Goal: Check status: Check status

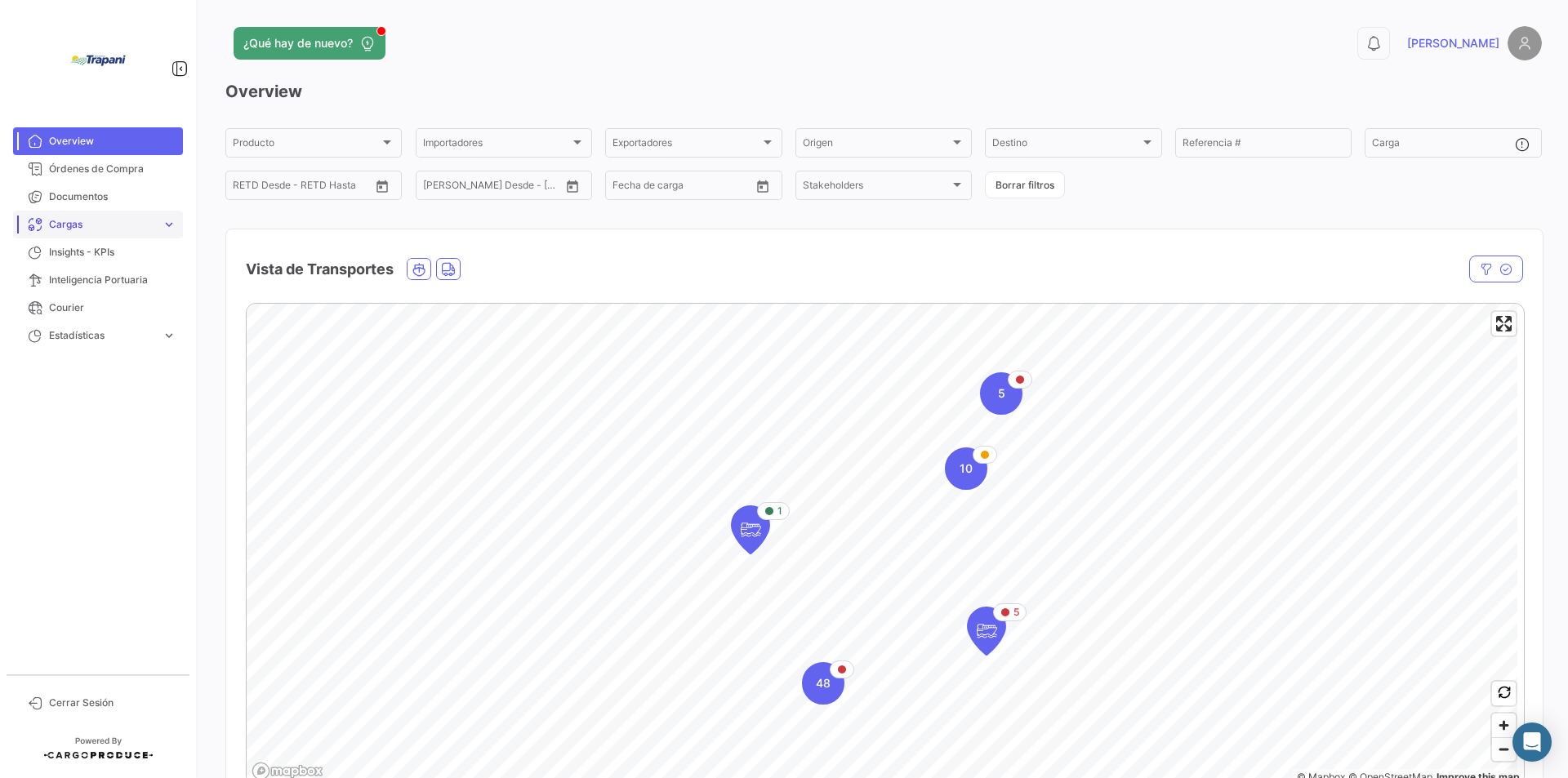
click at [174, 222] on span "expand_more" at bounding box center [169, 224] width 14 height 14
click at [113, 257] on span "Cargas Marítimas" at bounding box center [84, 258] width 82 height 14
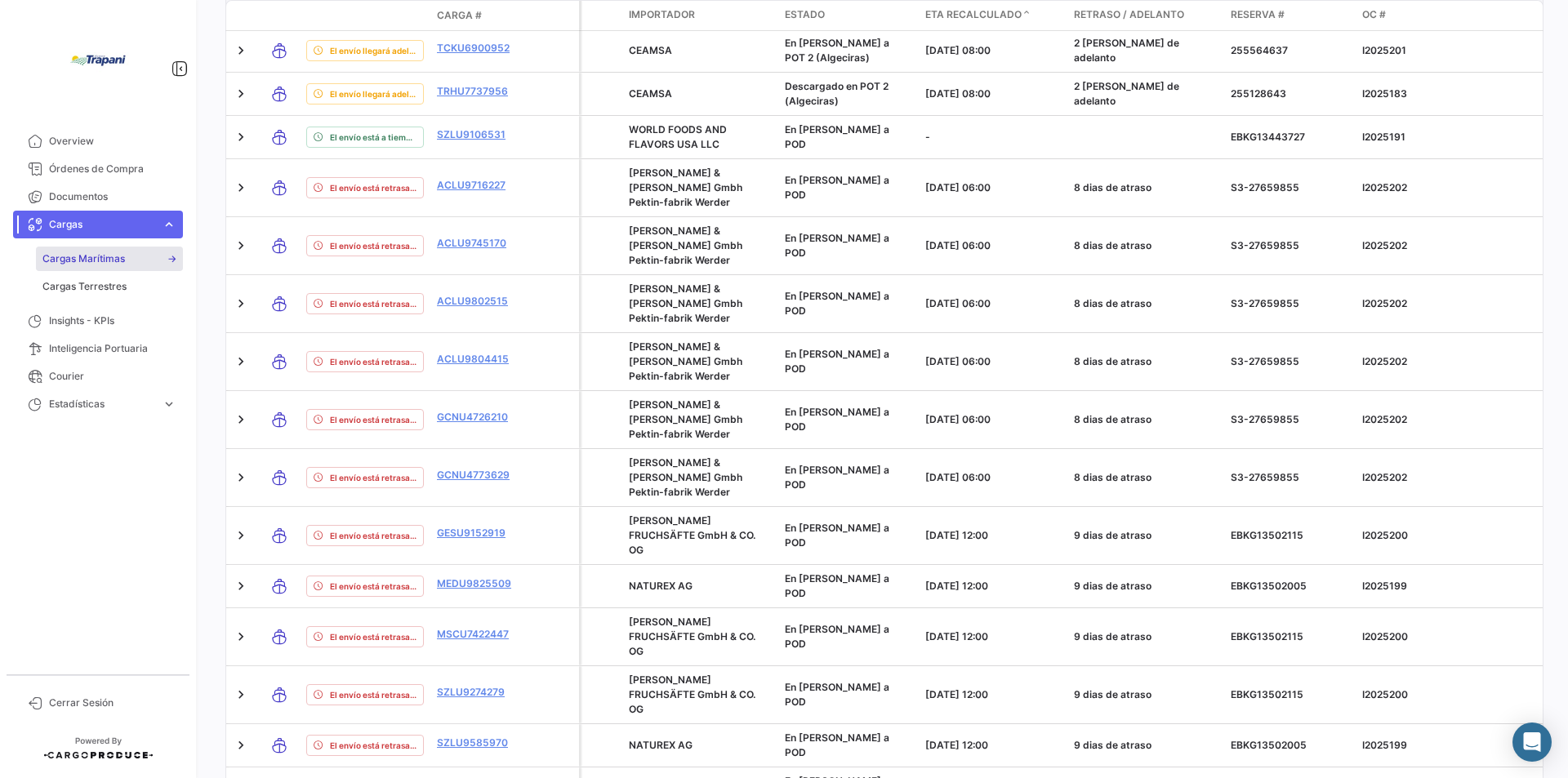
scroll to position [383, 0]
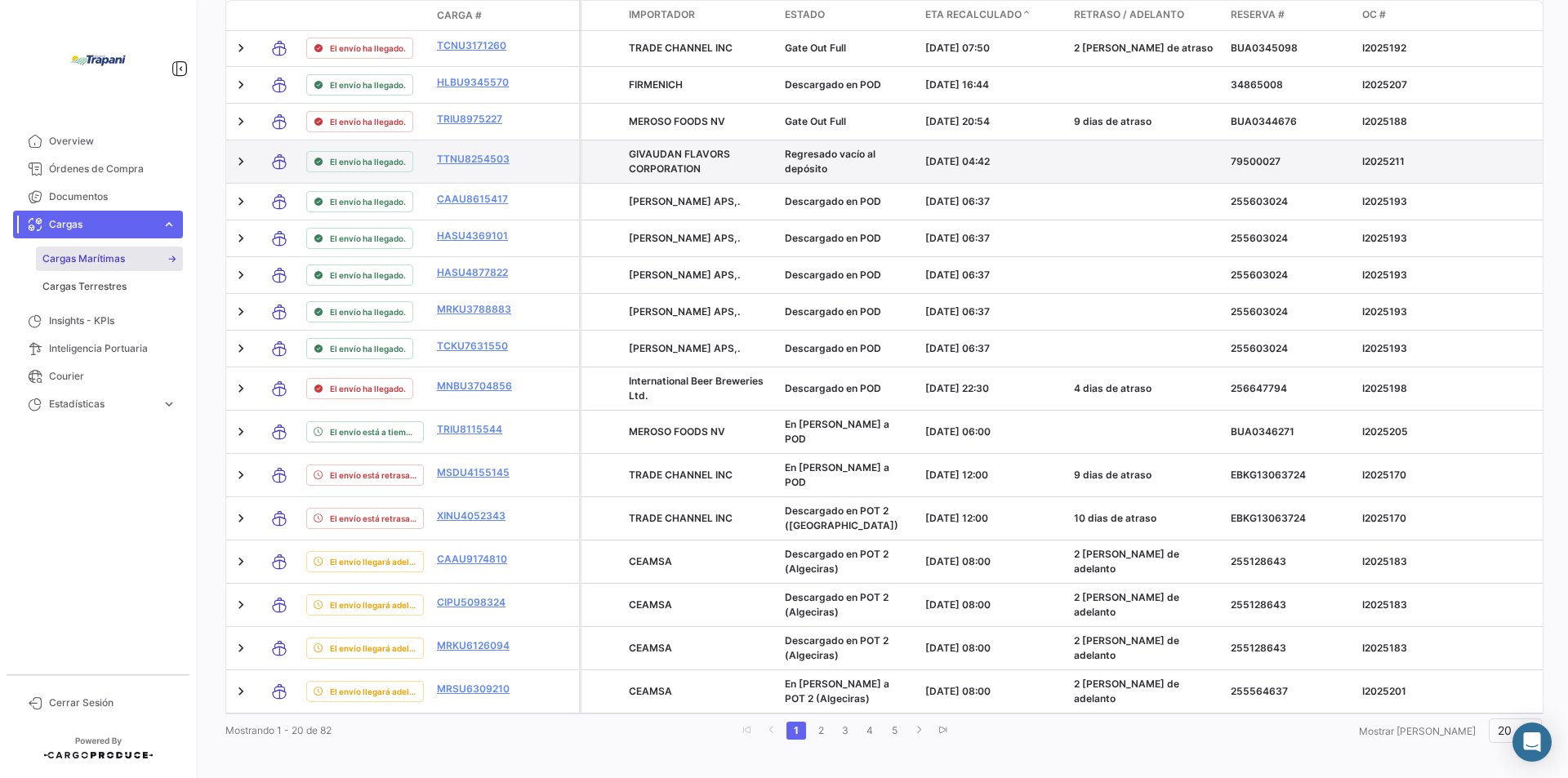
scroll to position [338, 0]
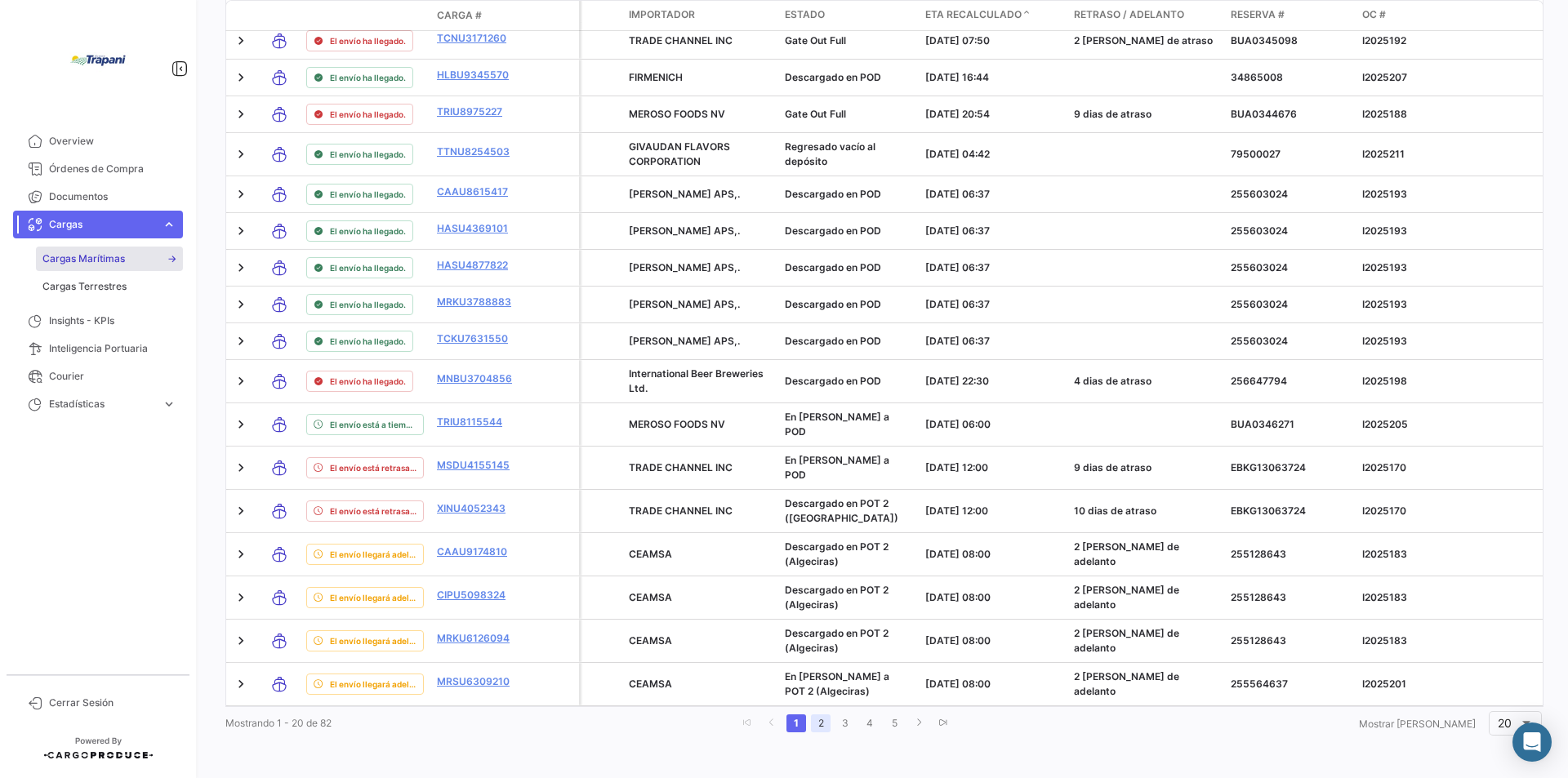
click at [831, 727] on link "2" at bounding box center [820, 723] width 20 height 18
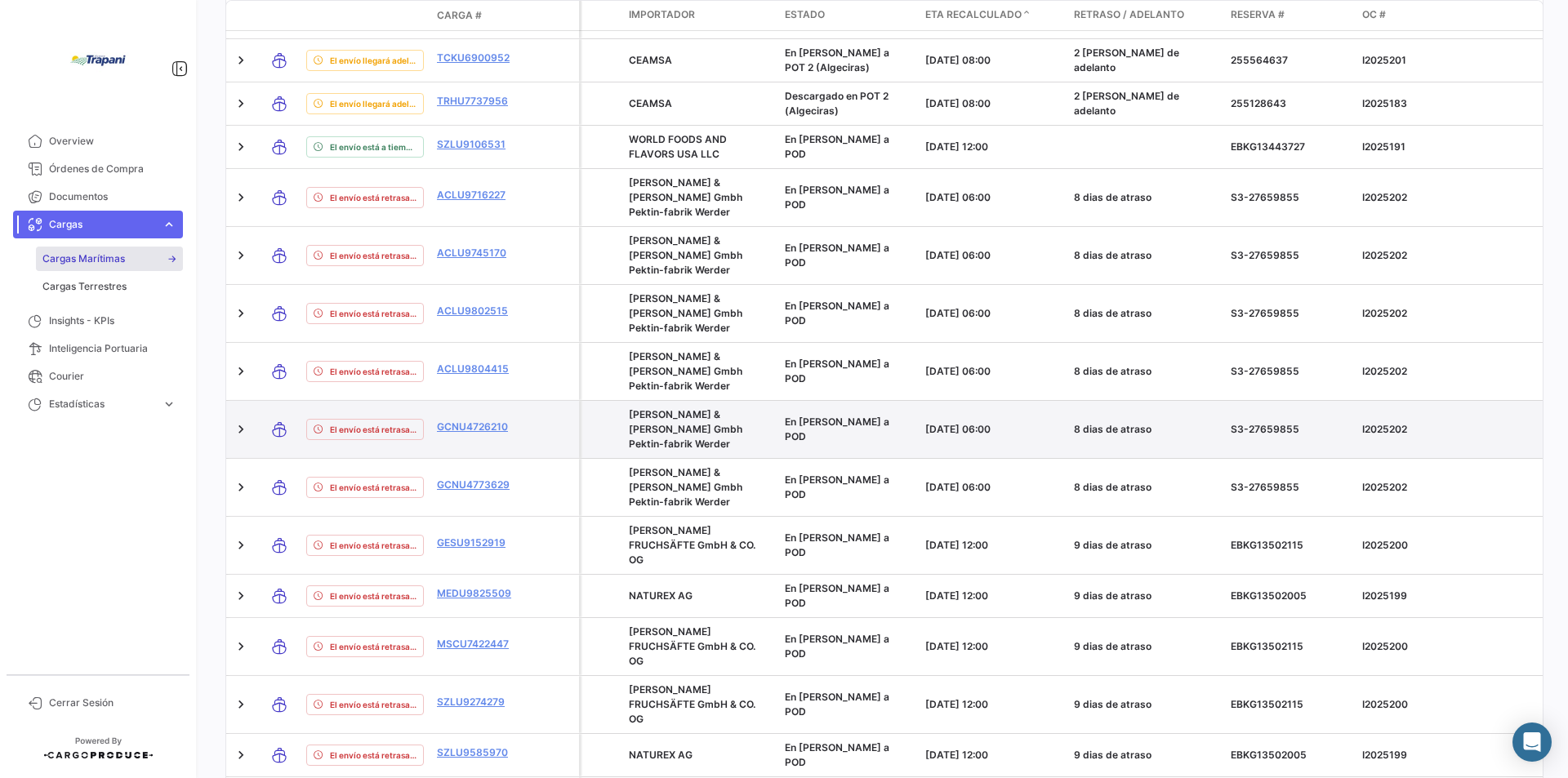
scroll to position [383, 0]
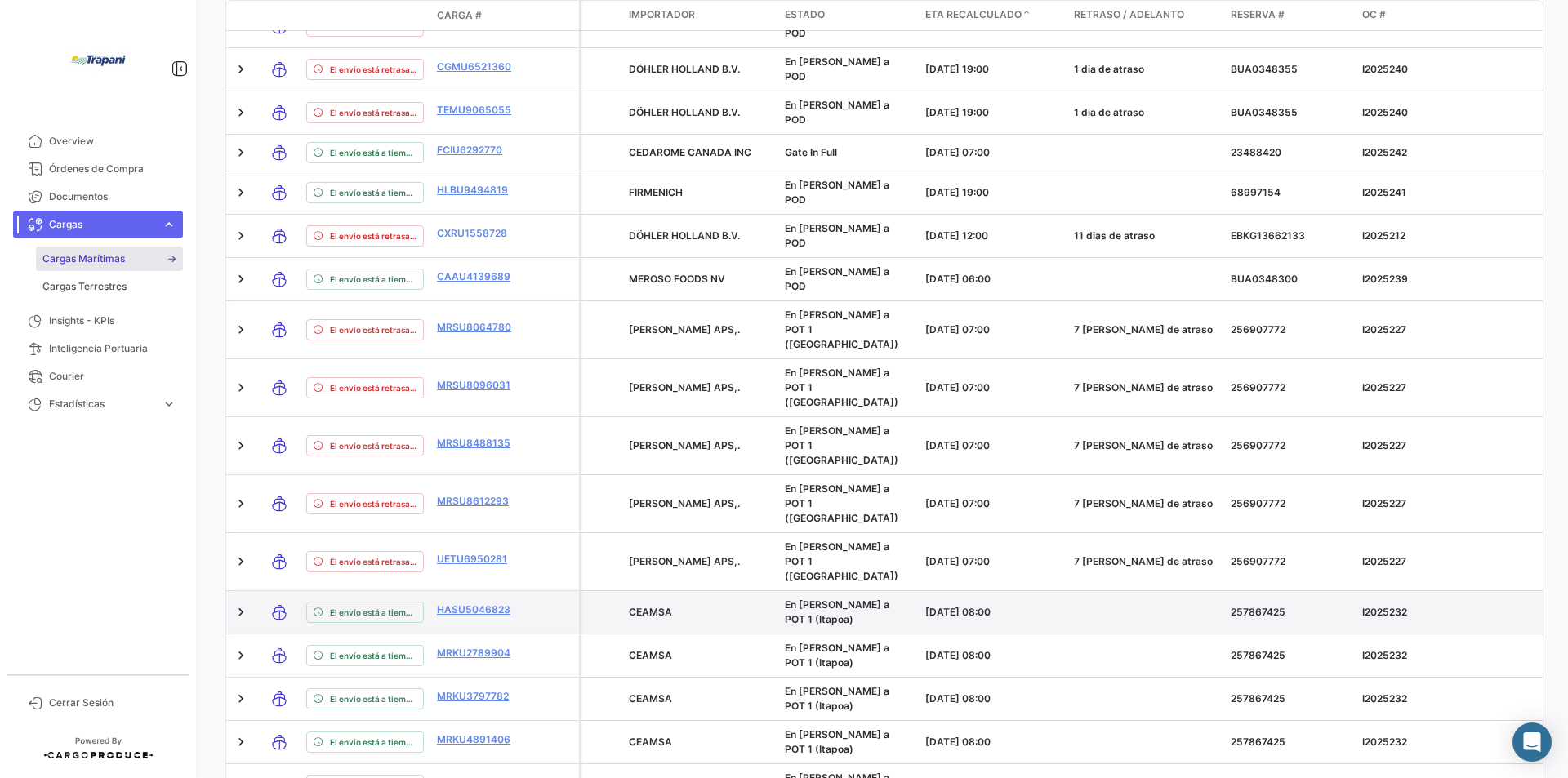
scroll to position [357, 0]
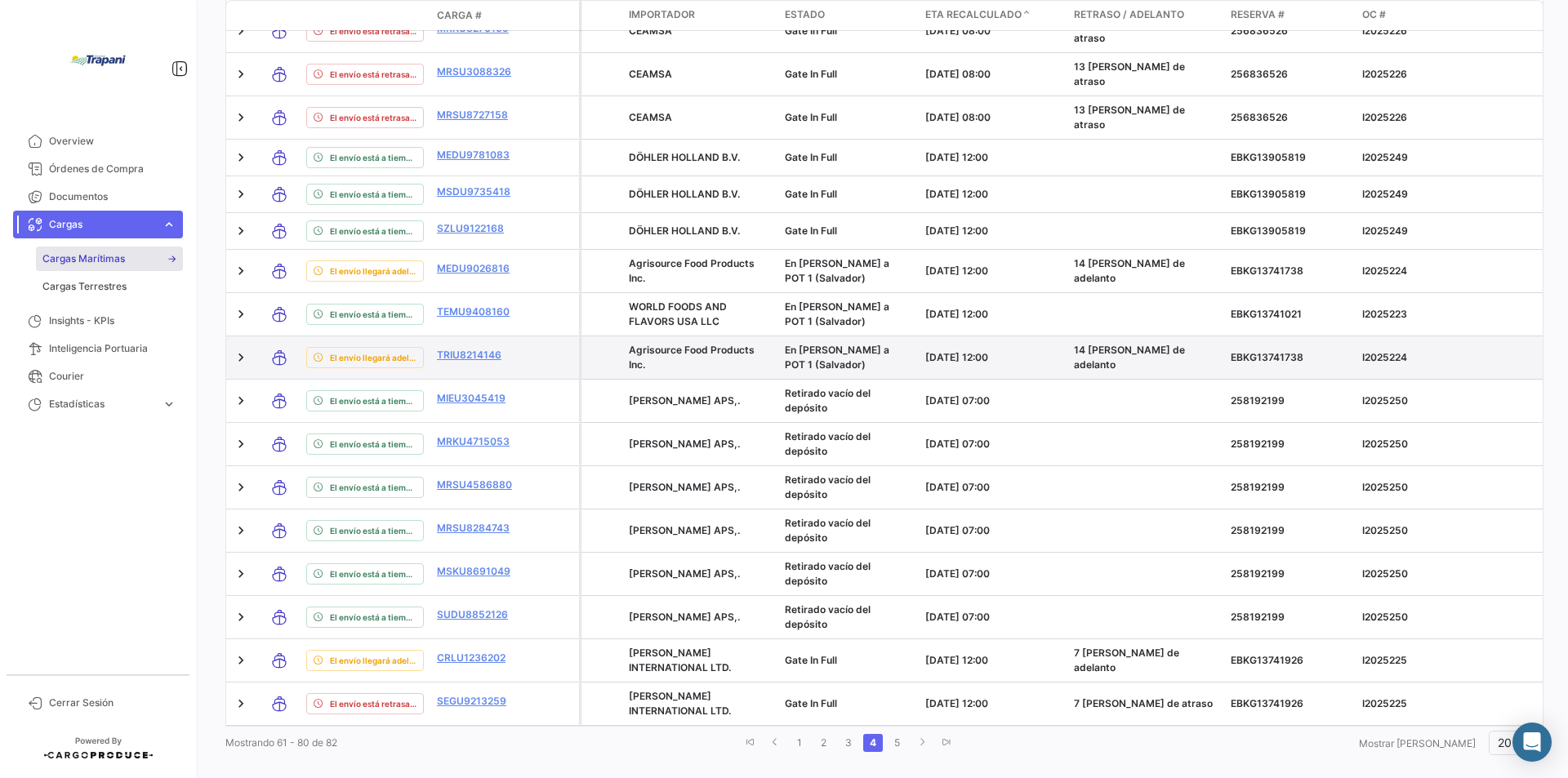
scroll to position [344, 0]
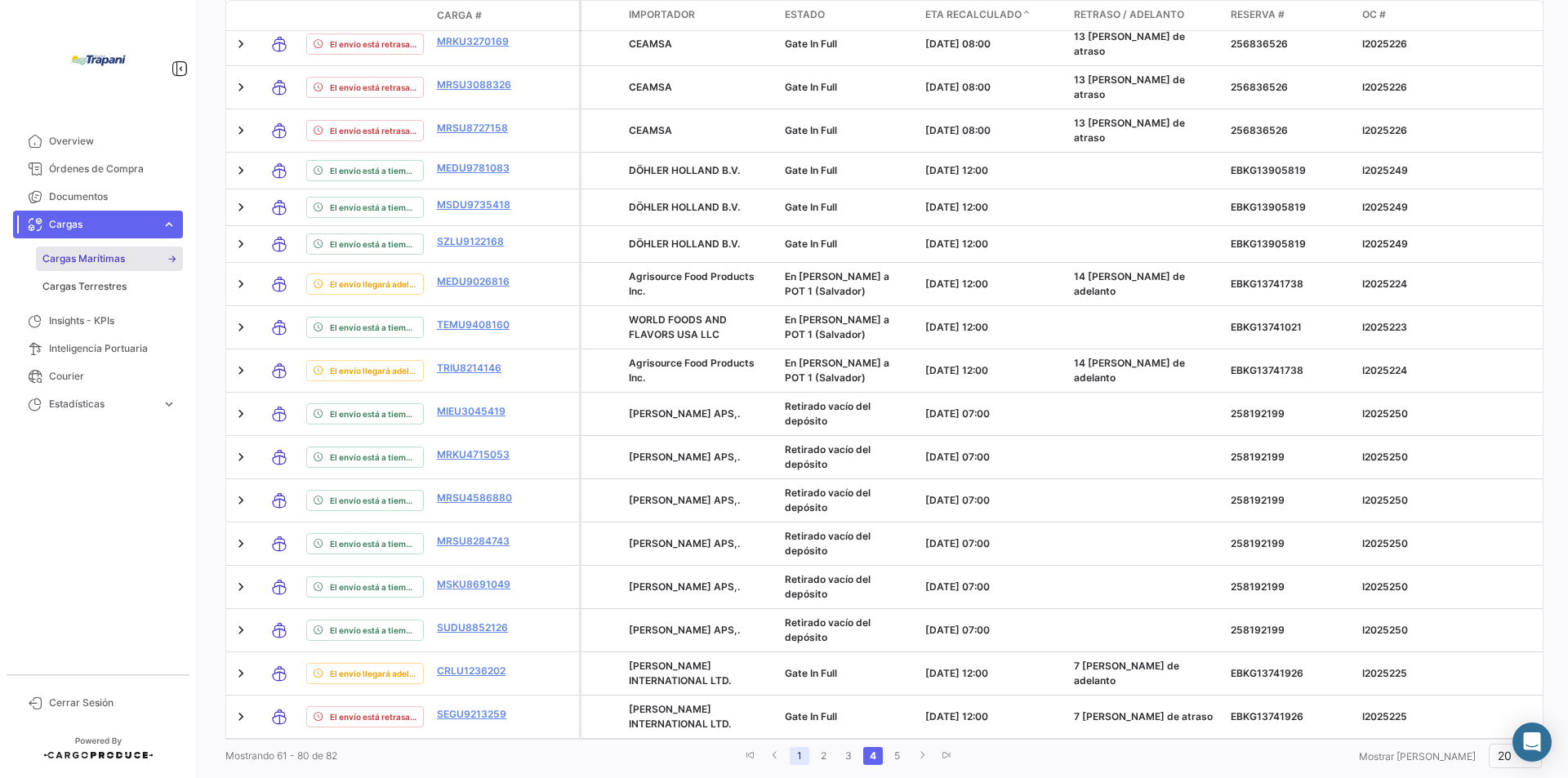
click at [810, 747] on link "1" at bounding box center [799, 756] width 20 height 18
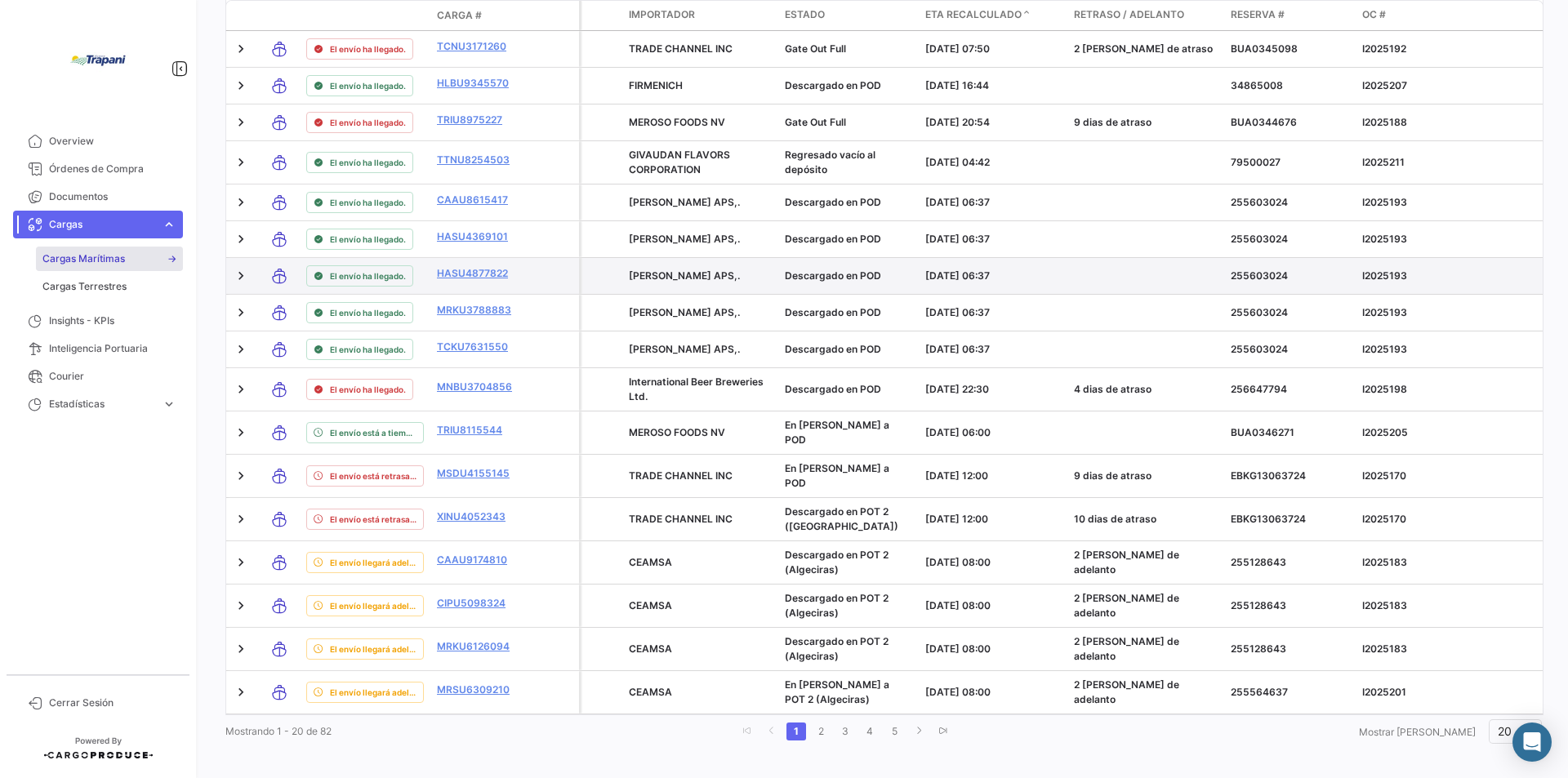
scroll to position [338, 0]
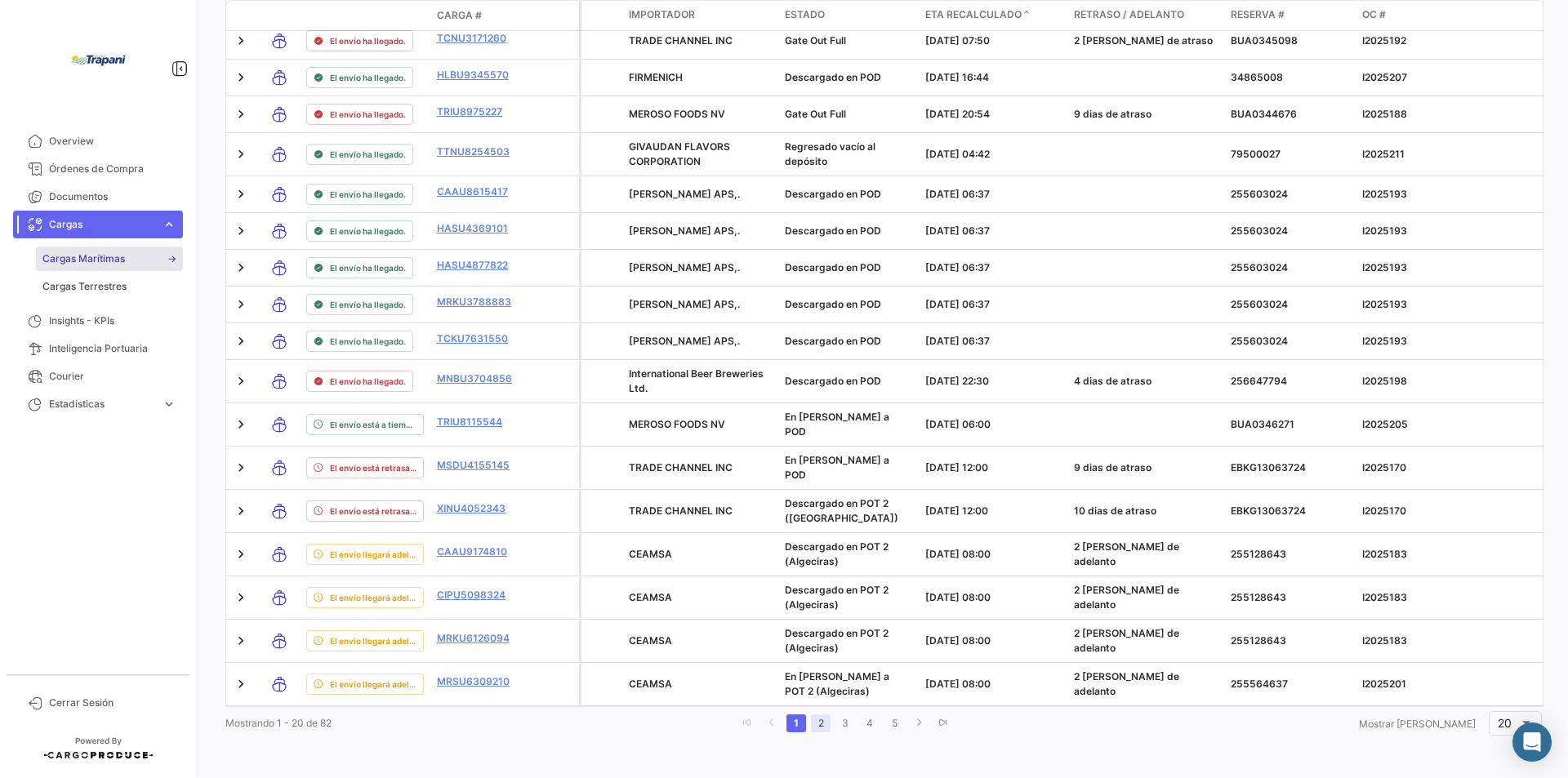
click at [831, 723] on link "2" at bounding box center [820, 723] width 20 height 18
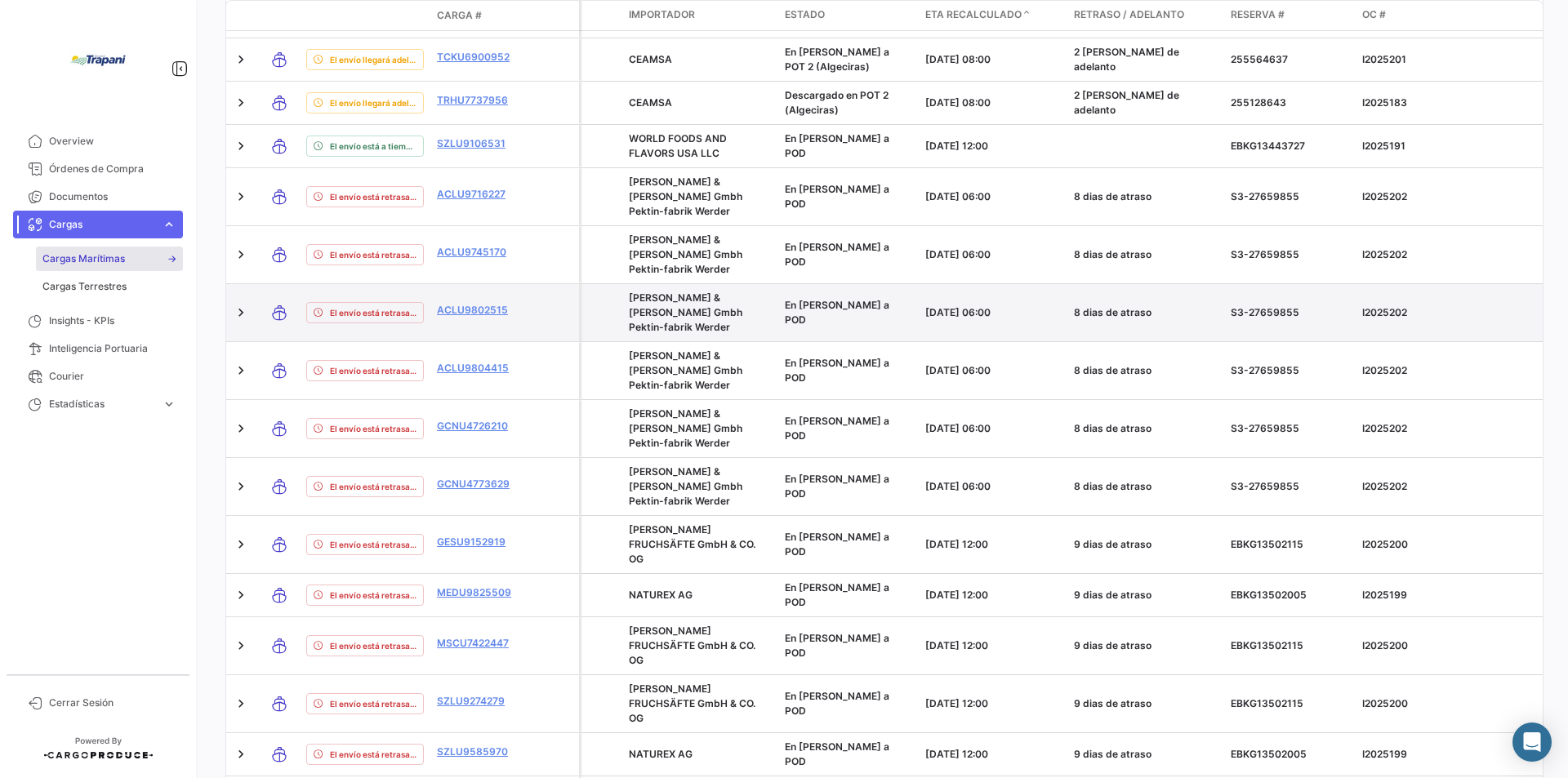
scroll to position [383, 0]
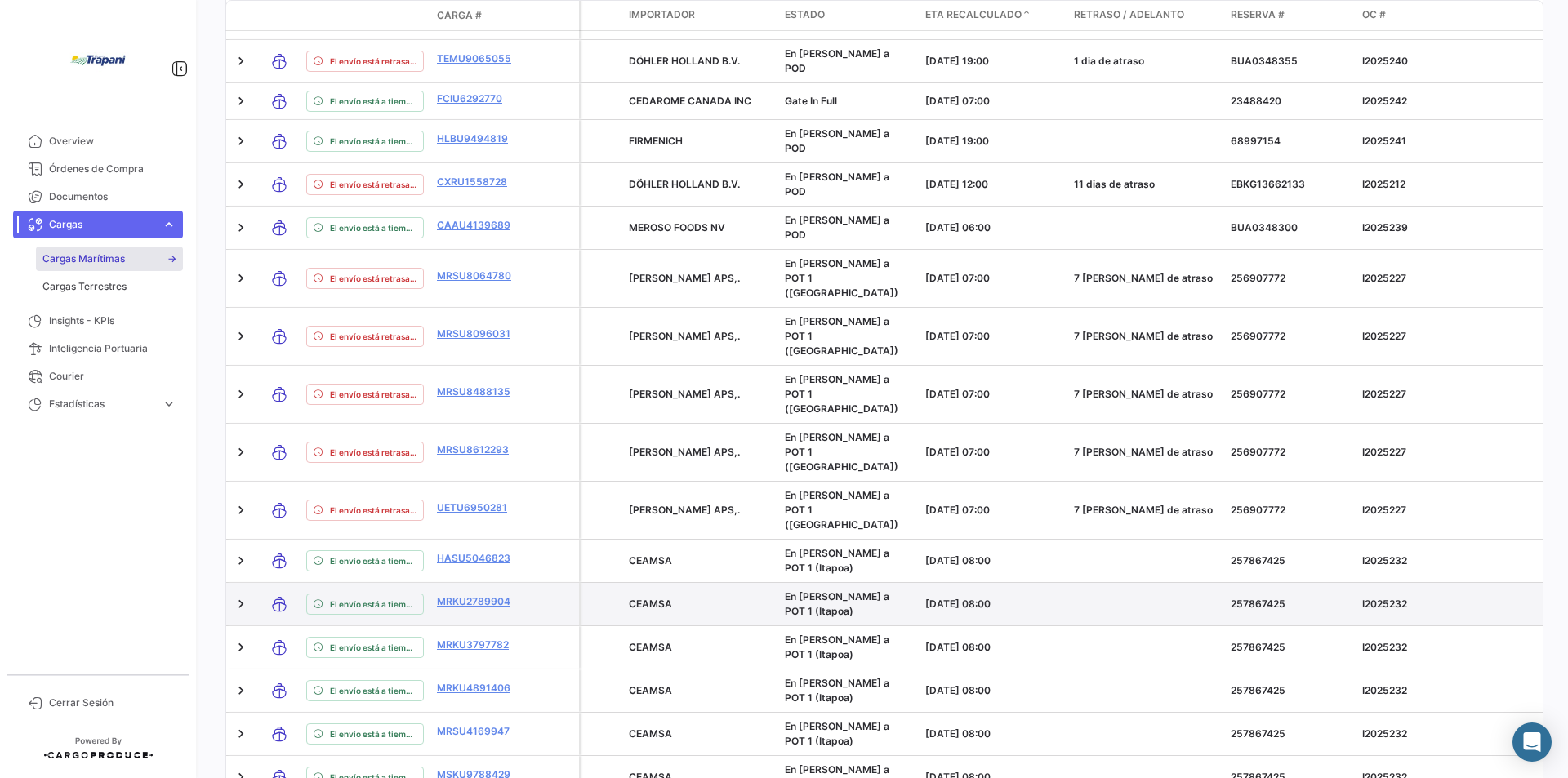
scroll to position [357, 0]
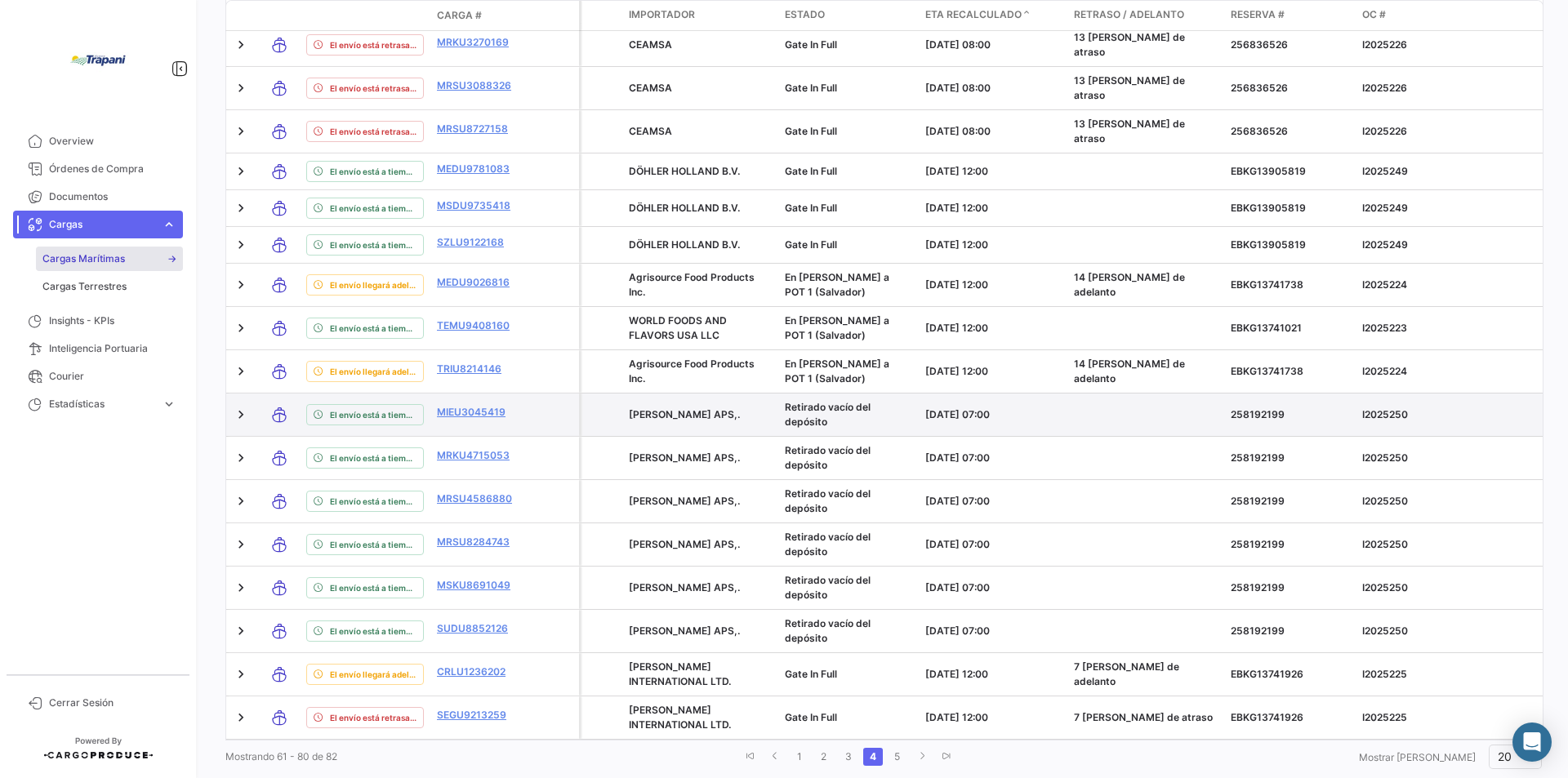
scroll to position [344, 0]
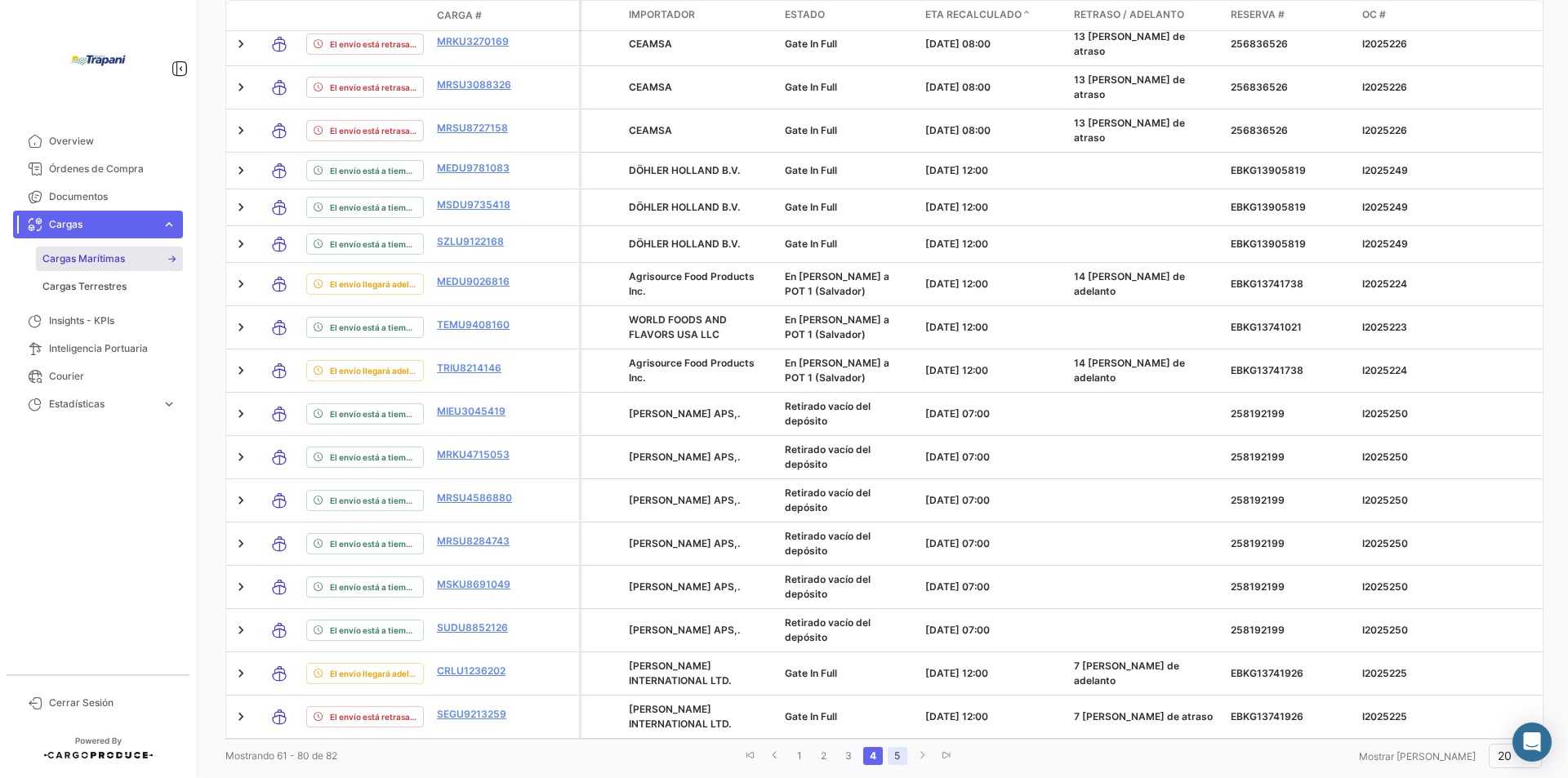
click at [907, 747] on link "5" at bounding box center [897, 756] width 20 height 18
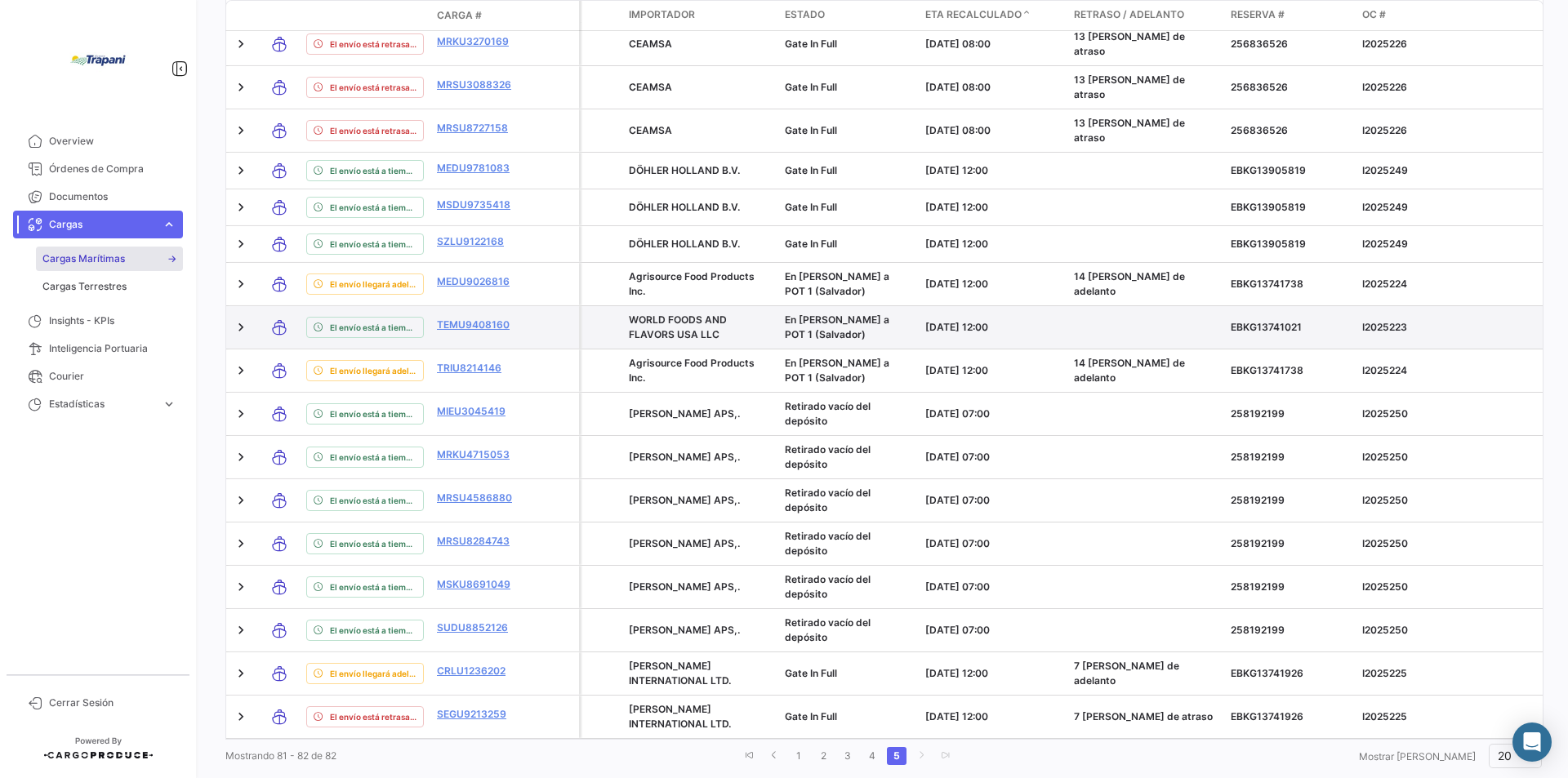
scroll to position [0, 0]
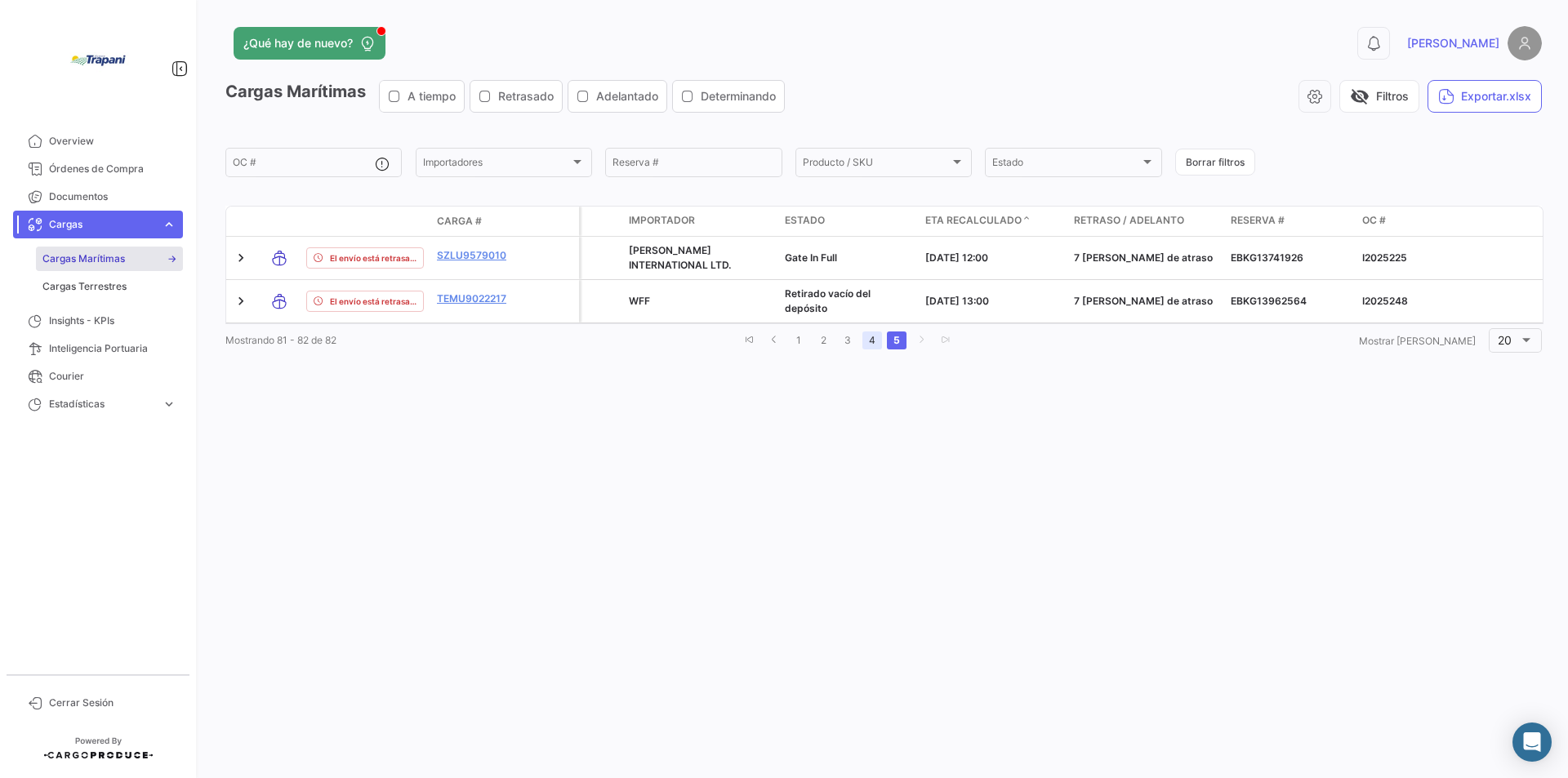
click at [882, 346] on link "4" at bounding box center [872, 340] width 20 height 18
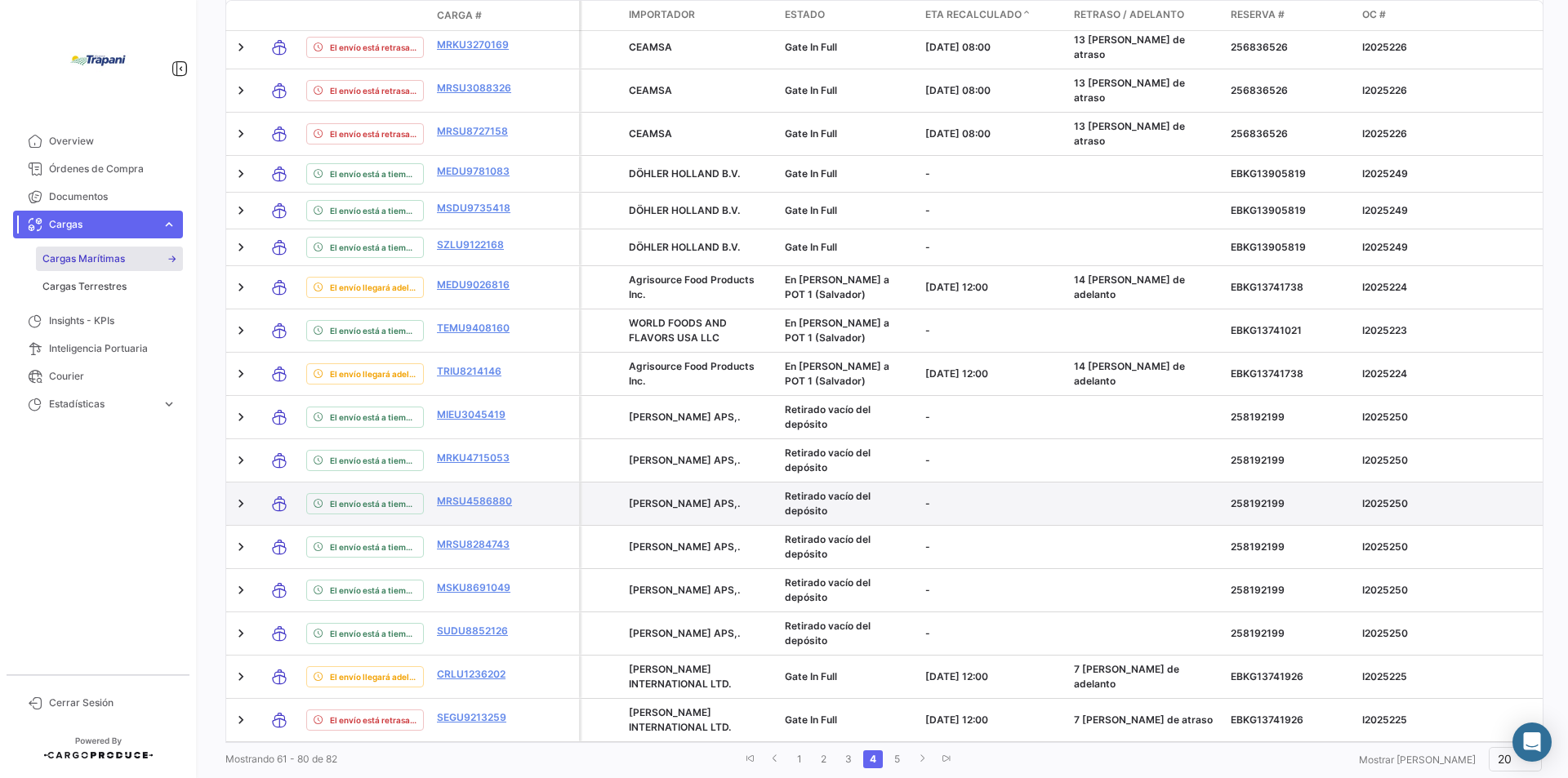
scroll to position [344, 0]
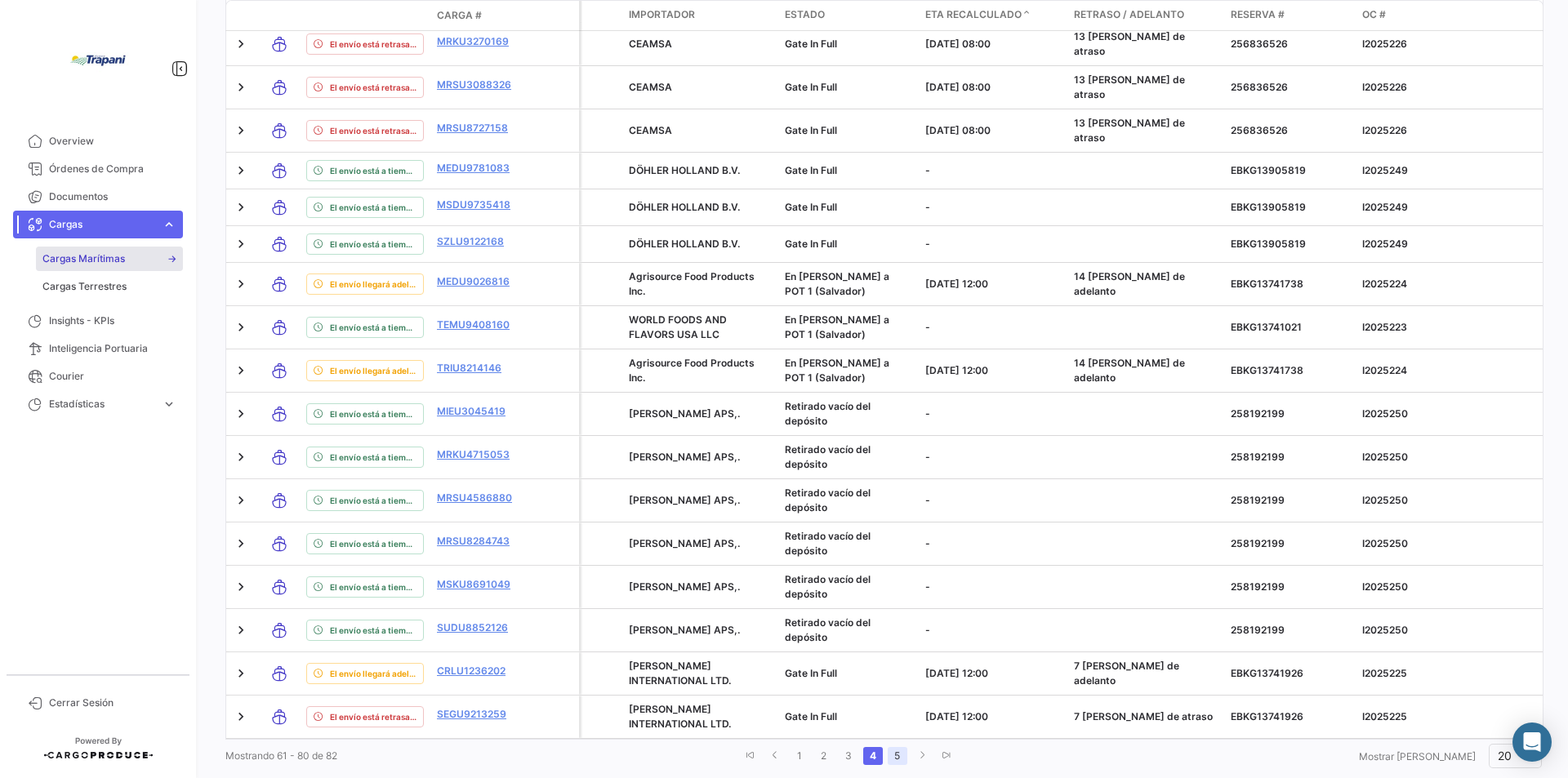
click at [907, 747] on link "5" at bounding box center [897, 756] width 20 height 18
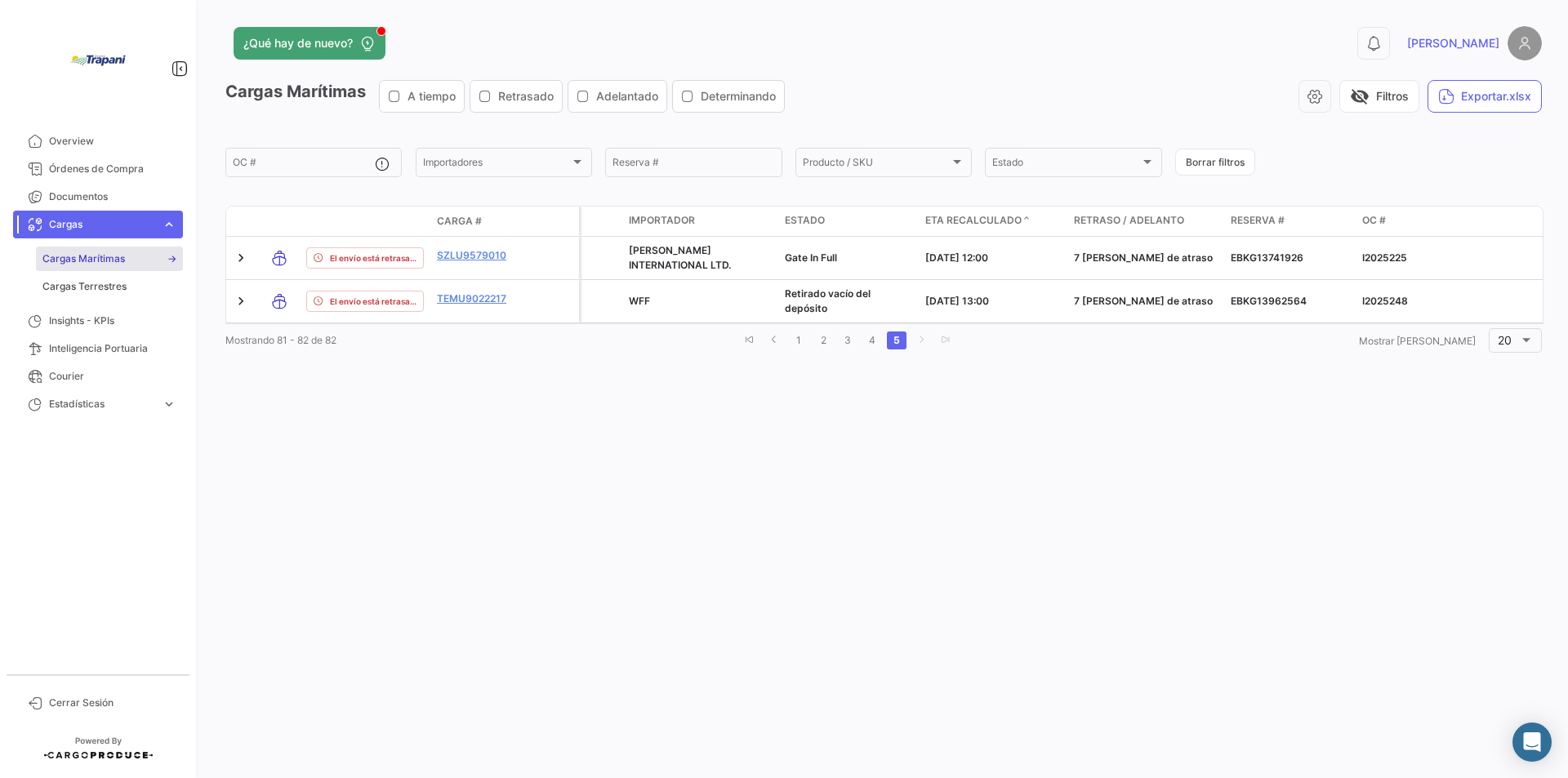
scroll to position [0, 0]
click at [882, 345] on link "4" at bounding box center [872, 340] width 20 height 18
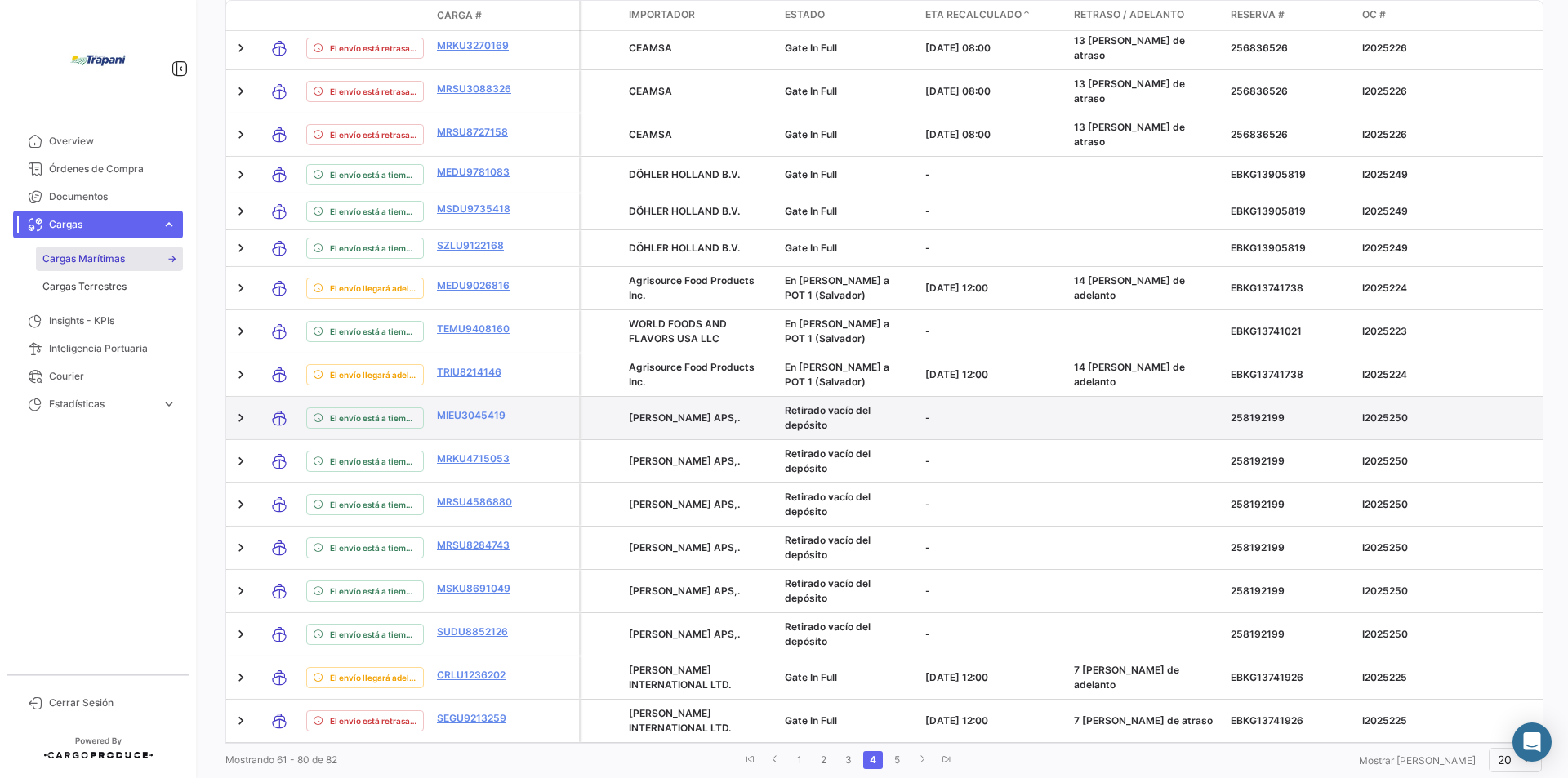
scroll to position [344, 0]
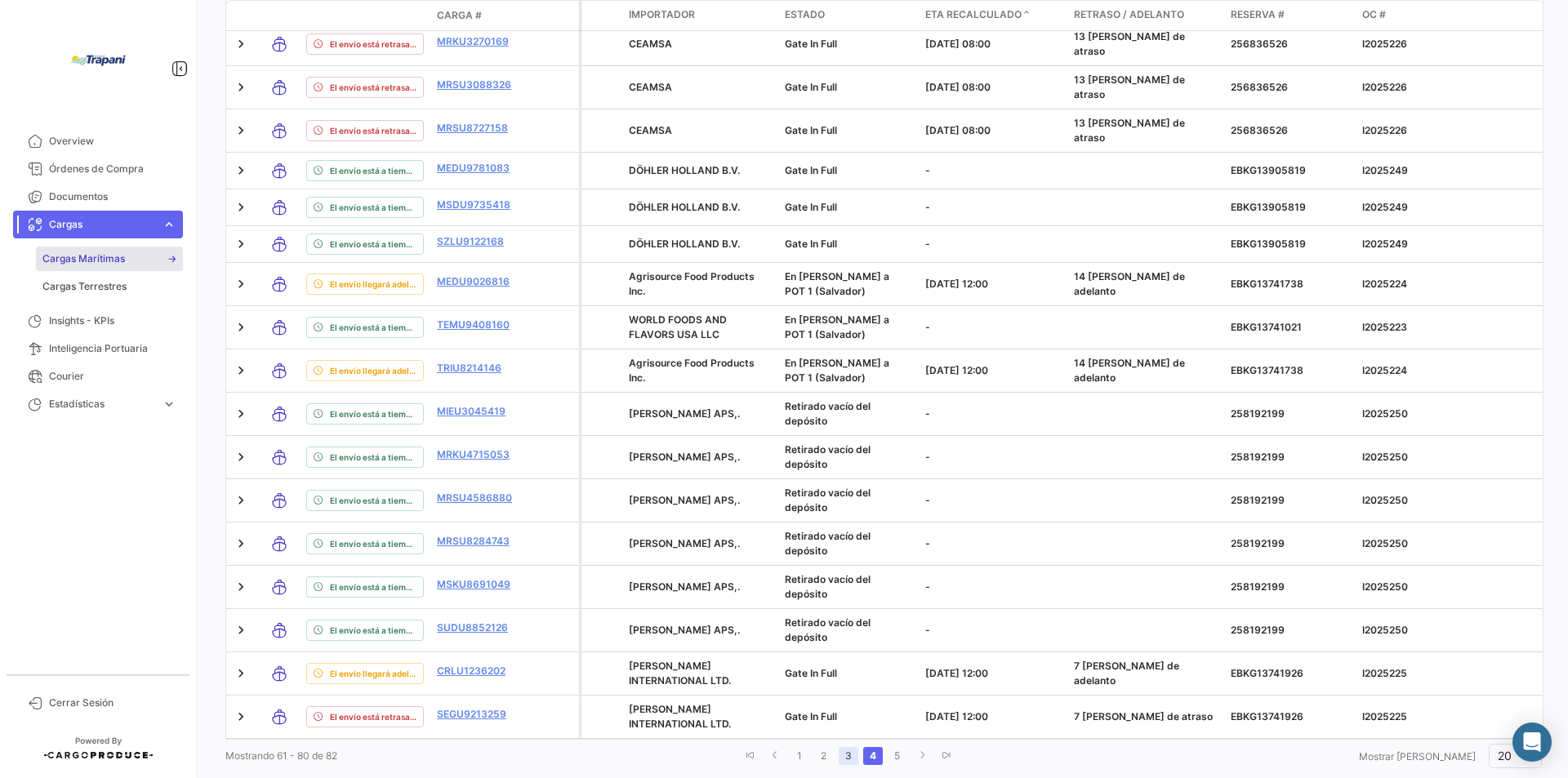
click at [858, 747] on link "3" at bounding box center [849, 756] width 20 height 18
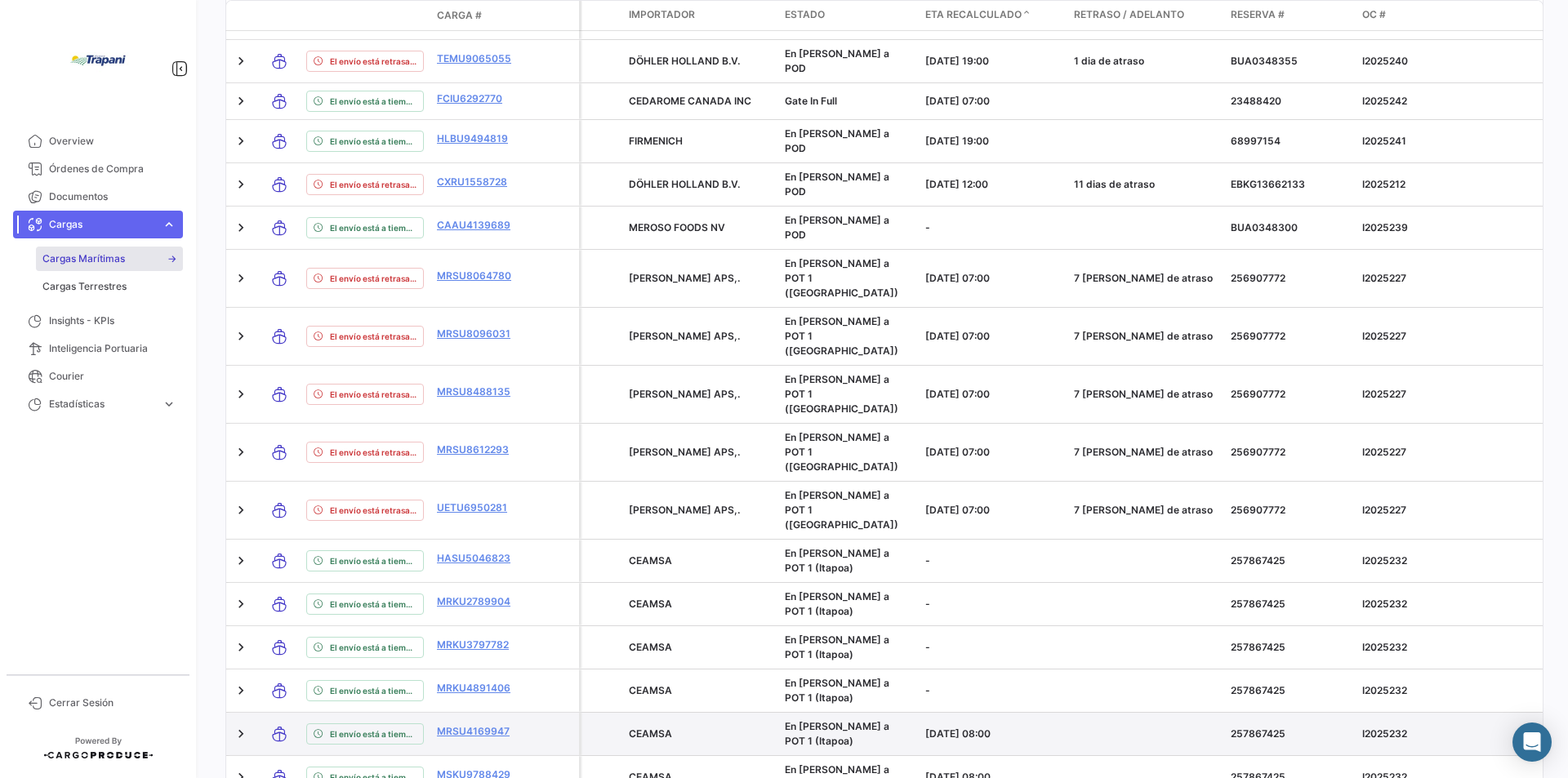
scroll to position [357, 0]
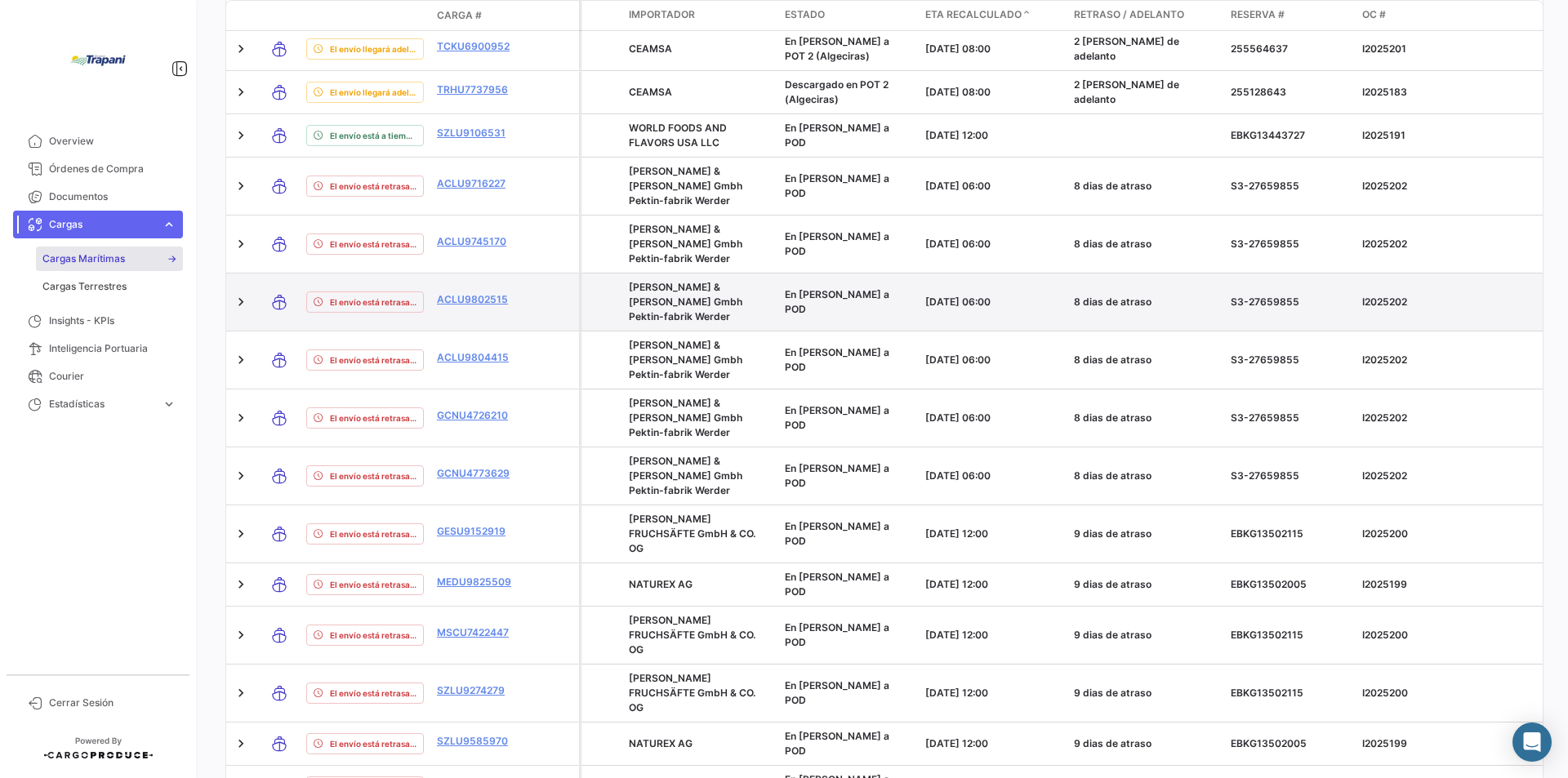
scroll to position [383, 0]
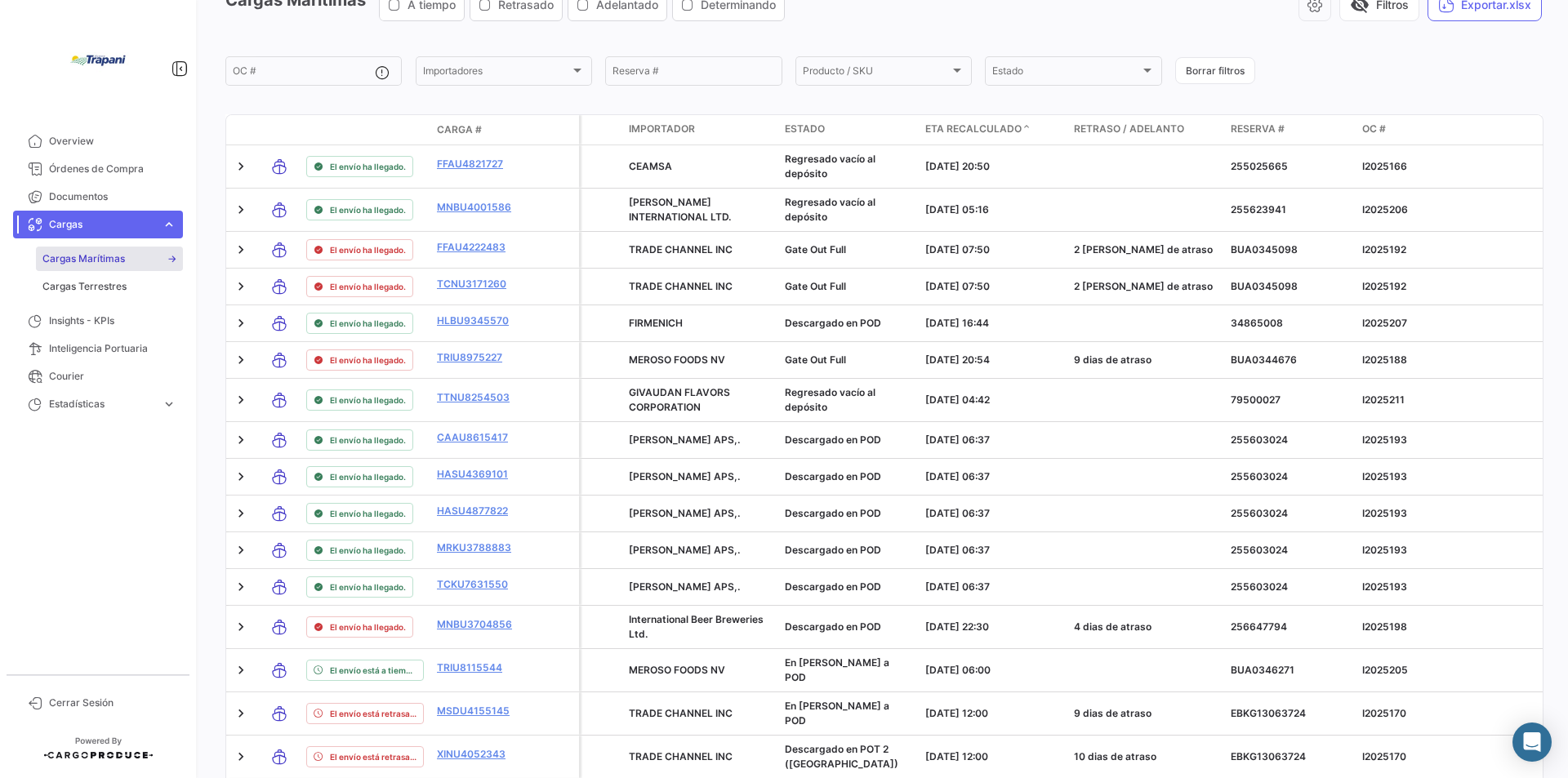
scroll to position [10, 0]
